Goal: Information Seeking & Learning: Learn about a topic

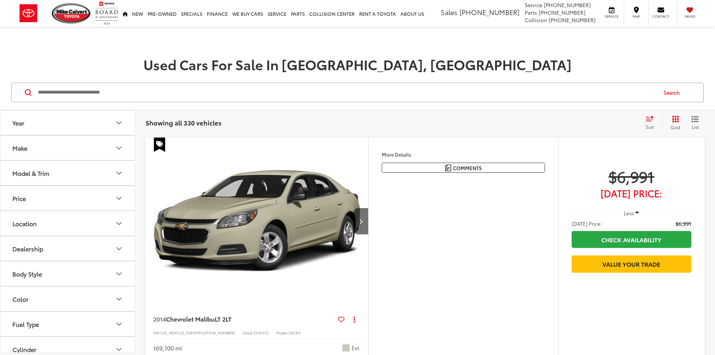
click at [81, 172] on button "Model & Trim" at bounding box center [67, 173] width 135 height 24
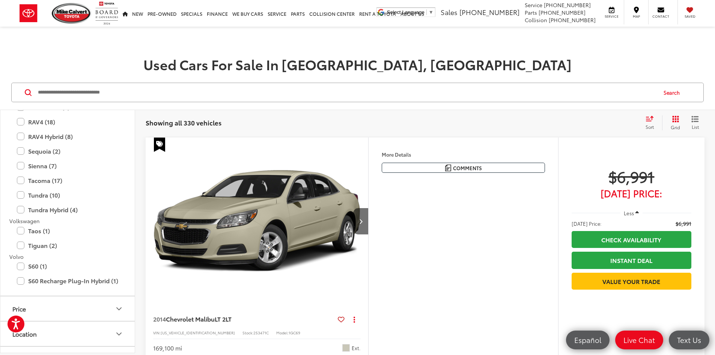
scroll to position [1727, 0]
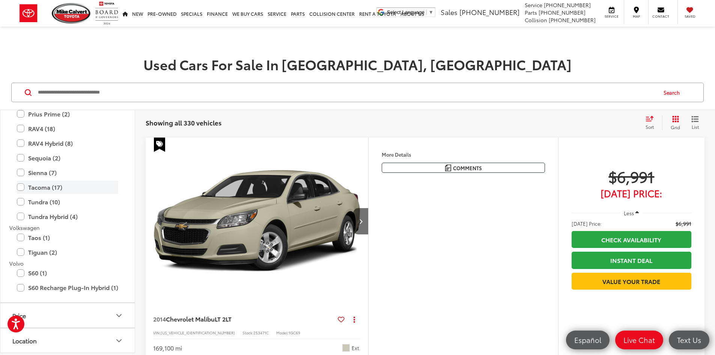
click at [80, 187] on label "Tacoma (17)" at bounding box center [67, 187] width 101 height 13
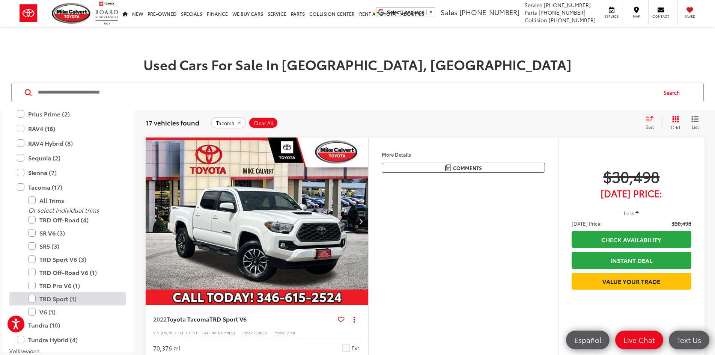
click at [92, 294] on label "TRD Sport (1)" at bounding box center [73, 298] width 90 height 13
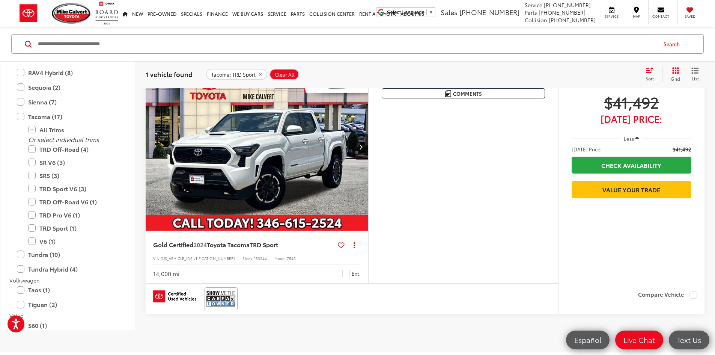
scroll to position [75, 0]
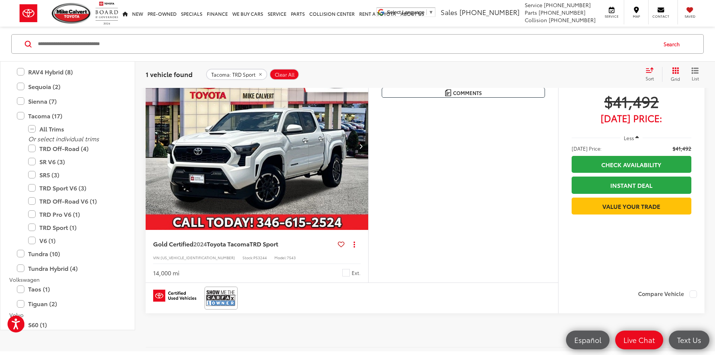
click at [368, 159] on button "Next image" at bounding box center [360, 146] width 15 height 26
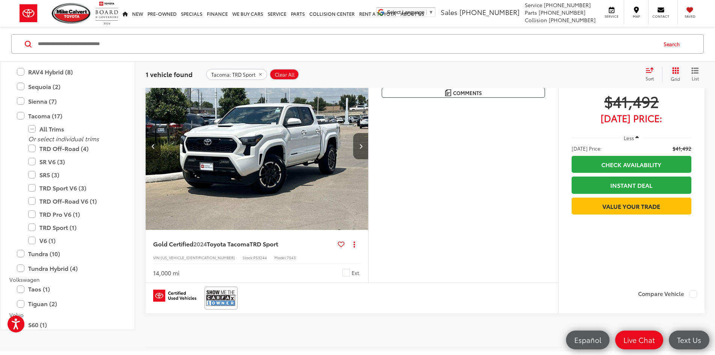
click at [368, 159] on button "Next image" at bounding box center [360, 146] width 15 height 26
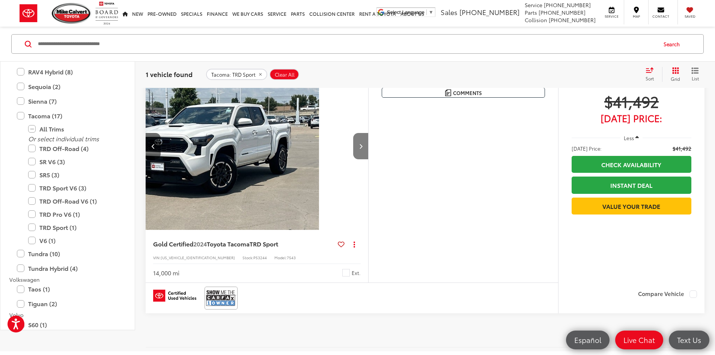
click at [368, 159] on button "Next image" at bounding box center [360, 146] width 15 height 26
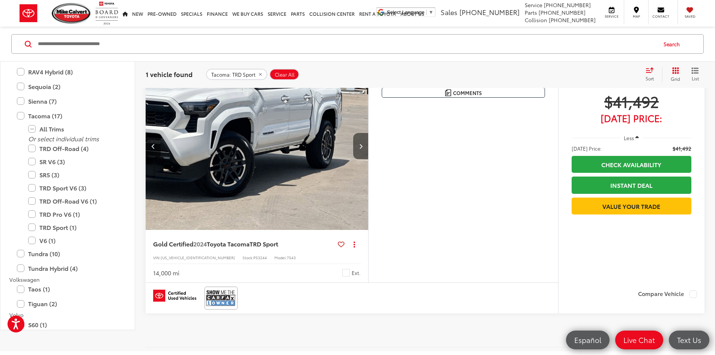
click at [368, 159] on button "Next image" at bounding box center [360, 146] width 15 height 26
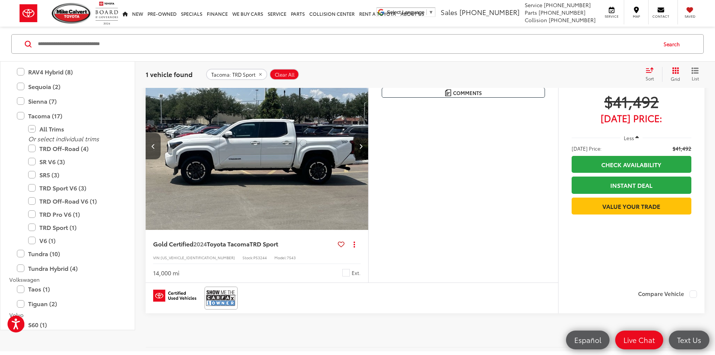
click at [368, 159] on button "Next image" at bounding box center [360, 146] width 15 height 26
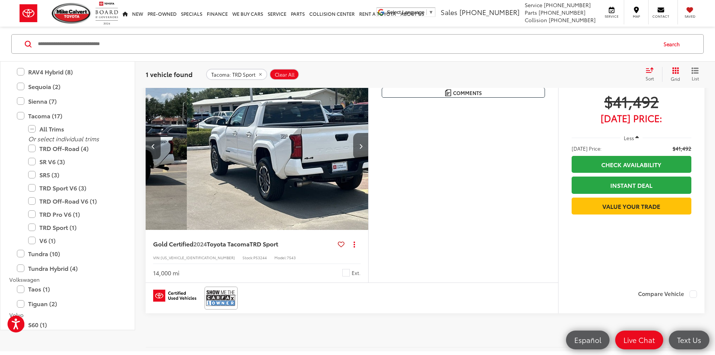
click at [368, 159] on button "Next image" at bounding box center [360, 146] width 15 height 26
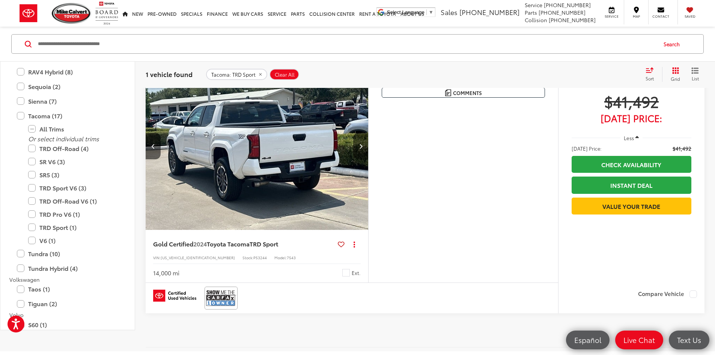
click at [368, 159] on button "Next image" at bounding box center [360, 146] width 15 height 26
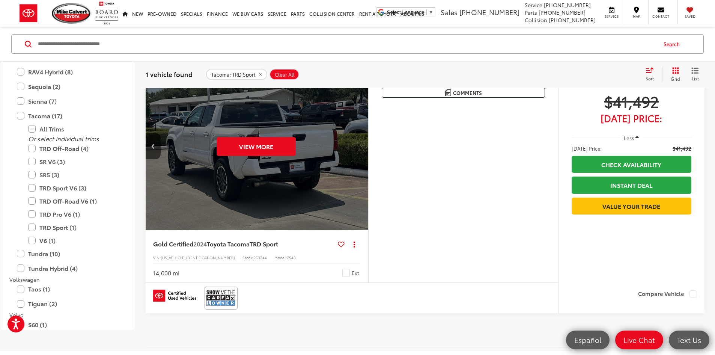
click at [368, 172] on div "View More" at bounding box center [256, 146] width 224 height 168
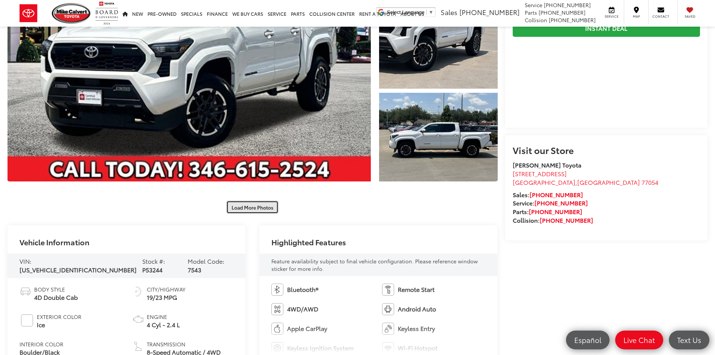
click at [260, 212] on button "Load More Photos" at bounding box center [252, 207] width 52 height 13
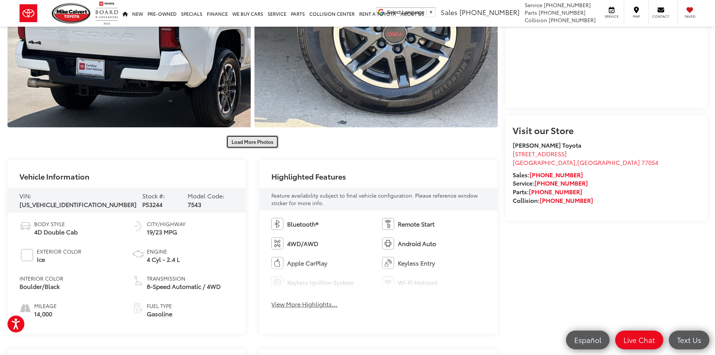
scroll to position [601, 0]
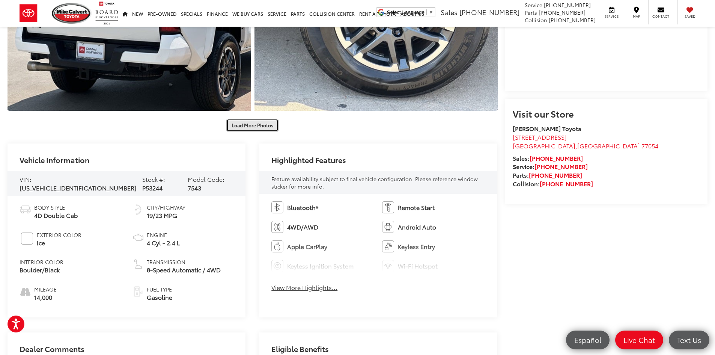
click at [237, 124] on button "Load More Photos" at bounding box center [252, 125] width 52 height 13
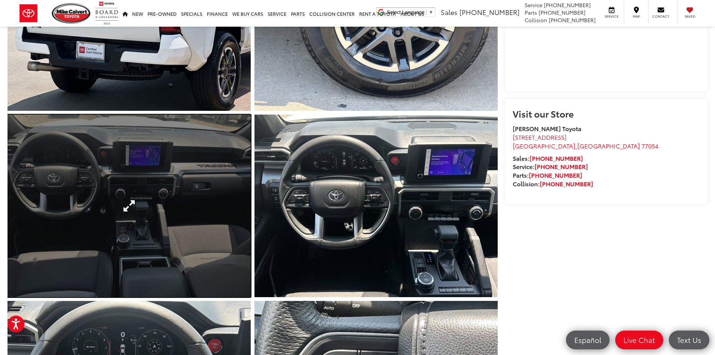
click at [186, 226] on link "Expand Photo 8" at bounding box center [129, 206] width 243 height 182
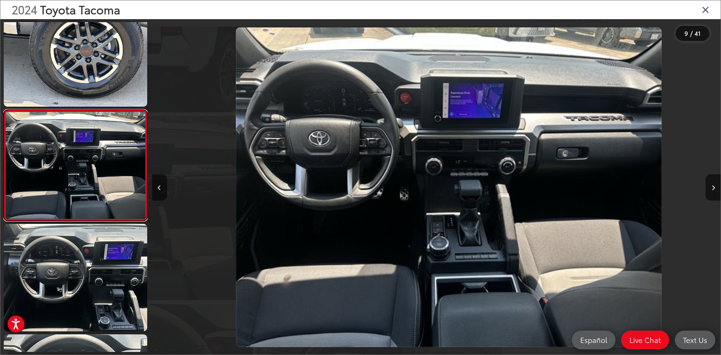
scroll to position [0, 4549]
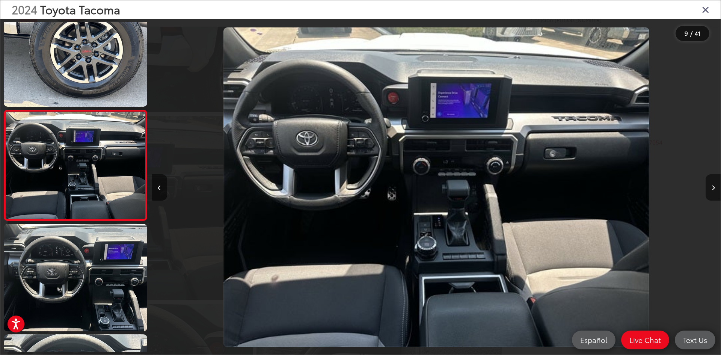
click at [709, 189] on button "Next image" at bounding box center [713, 187] width 15 height 26
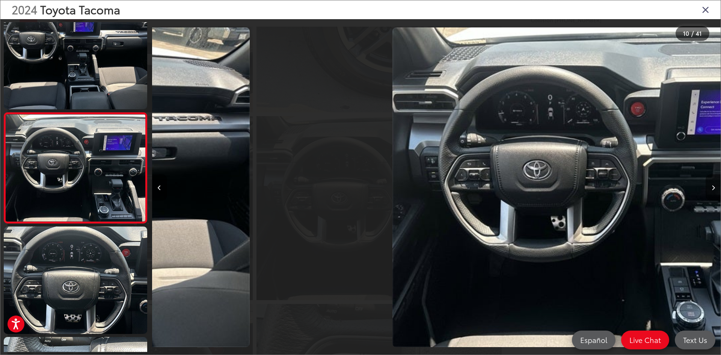
scroll to position [907, 0]
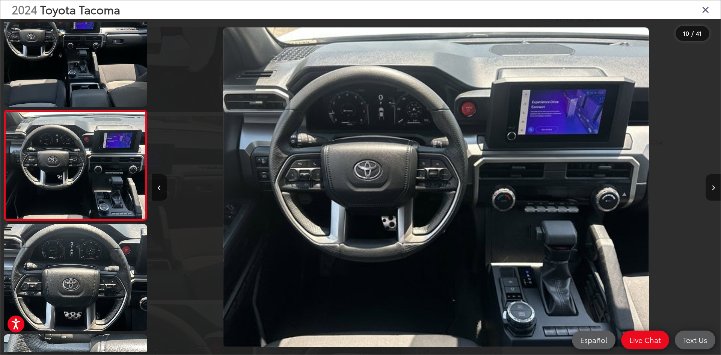
click at [709, 189] on button "Next image" at bounding box center [713, 187] width 15 height 26
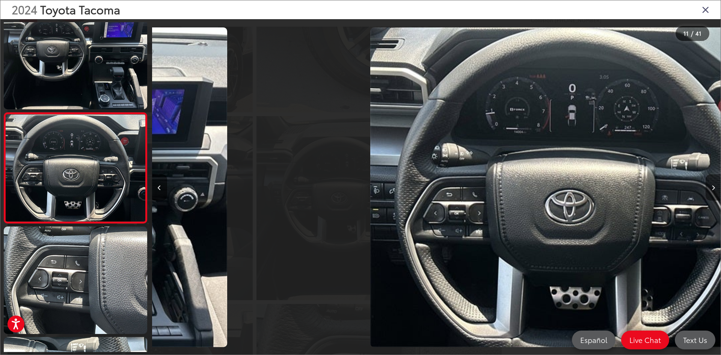
scroll to position [1018, 0]
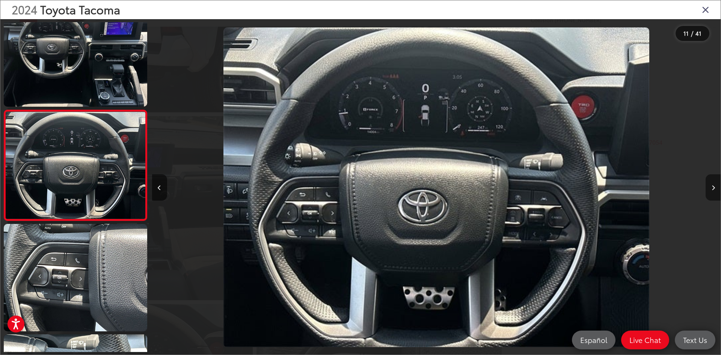
click at [709, 189] on button "Next image" at bounding box center [713, 187] width 15 height 26
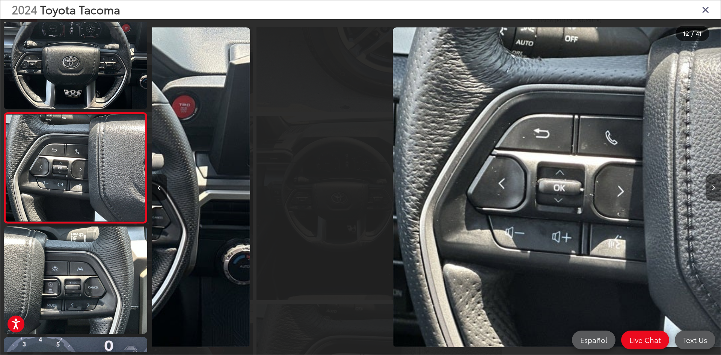
scroll to position [1128, 0]
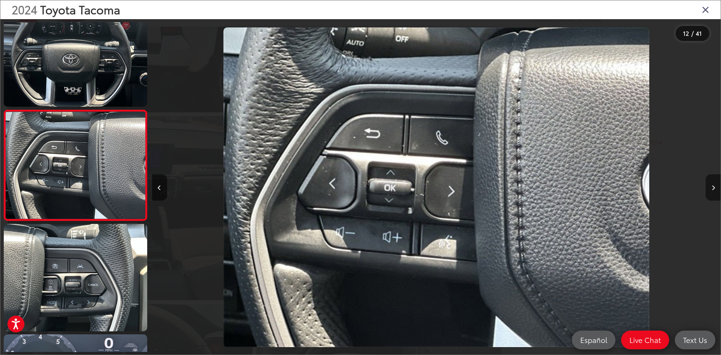
click at [709, 189] on button "Next image" at bounding box center [713, 187] width 15 height 26
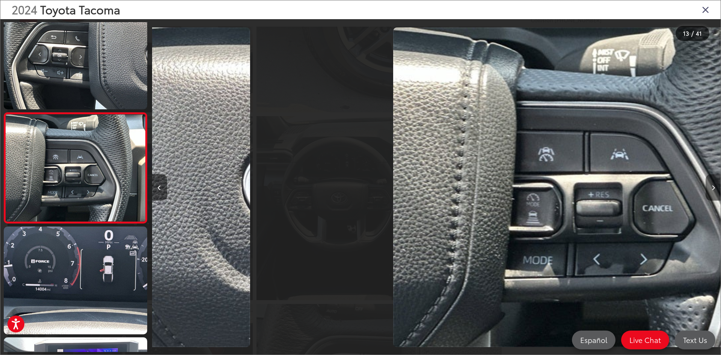
scroll to position [1238, 0]
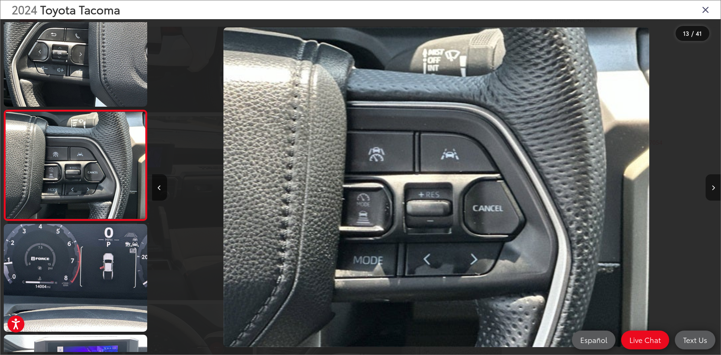
click at [709, 189] on button "Next image" at bounding box center [713, 187] width 15 height 26
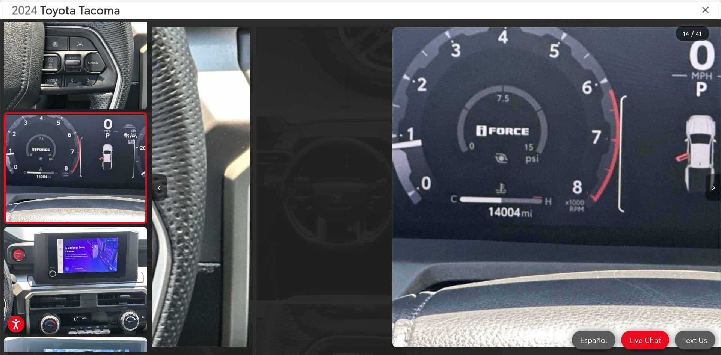
scroll to position [1349, 0]
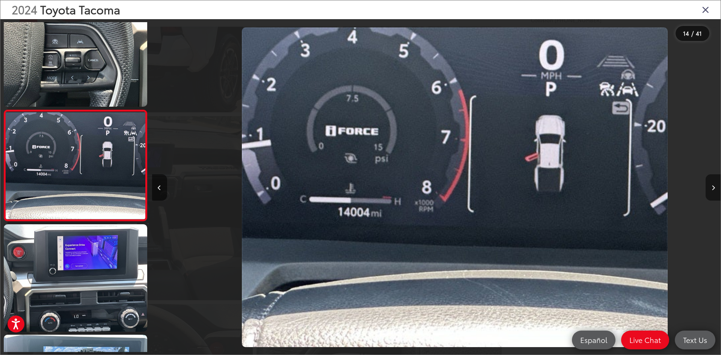
click at [709, 189] on button "Next image" at bounding box center [713, 187] width 15 height 26
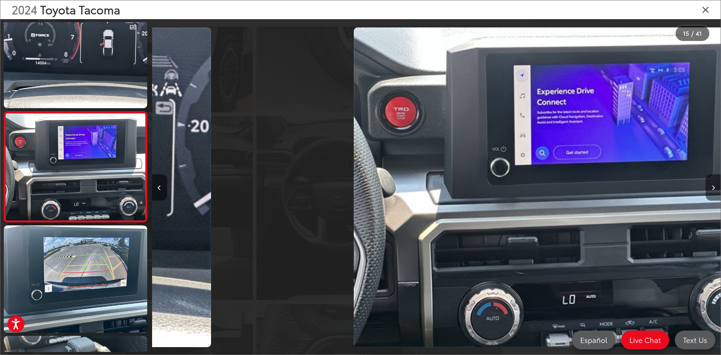
scroll to position [1460, 0]
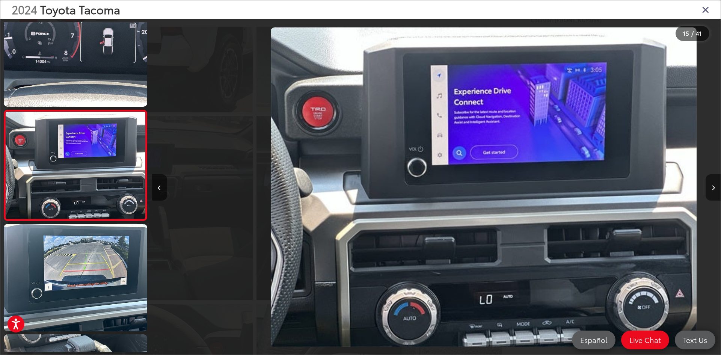
click at [709, 189] on button "Next image" at bounding box center [713, 187] width 15 height 26
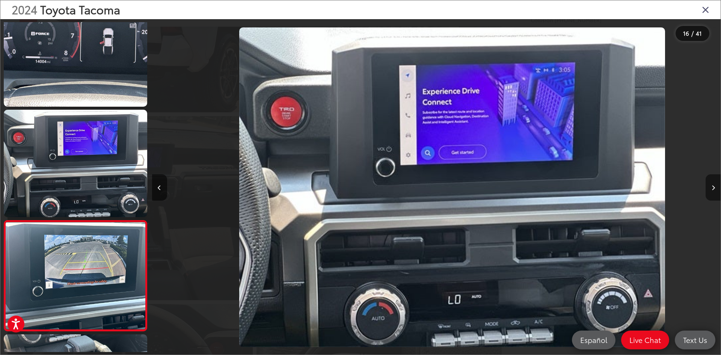
scroll to position [0, 0]
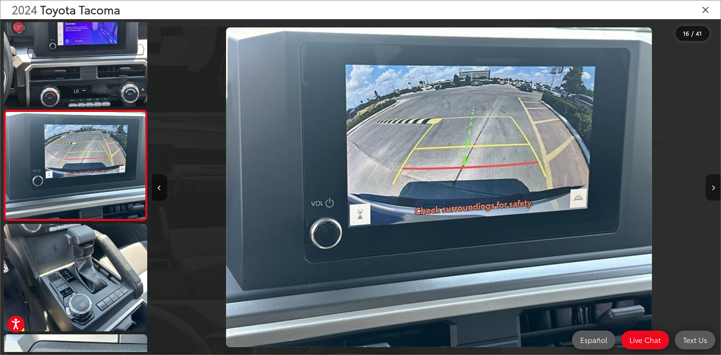
click at [709, 189] on button "Next image" at bounding box center [713, 187] width 15 height 26
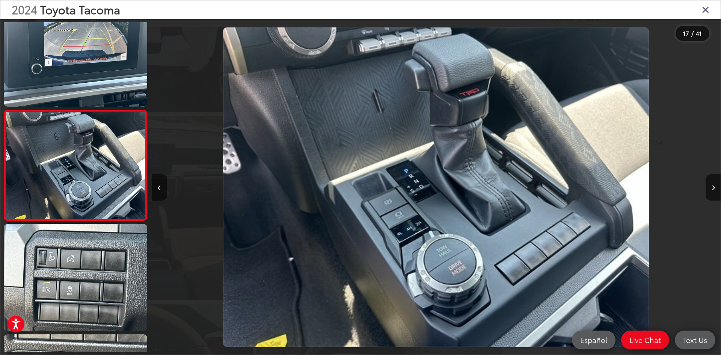
click at [703, 14] on icon "Close gallery" at bounding box center [706, 10] width 8 height 10
